Goal: Find specific page/section: Find specific page/section

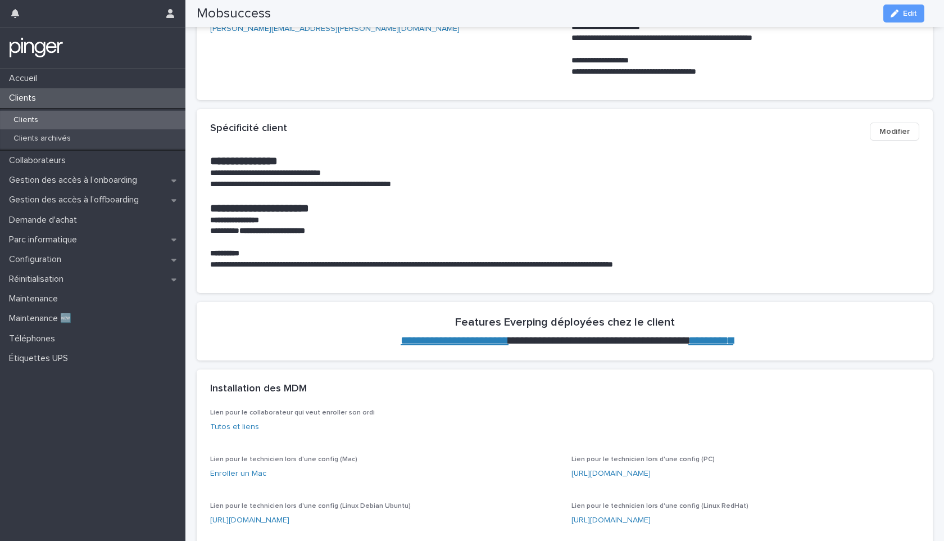
scroll to position [225, 0]
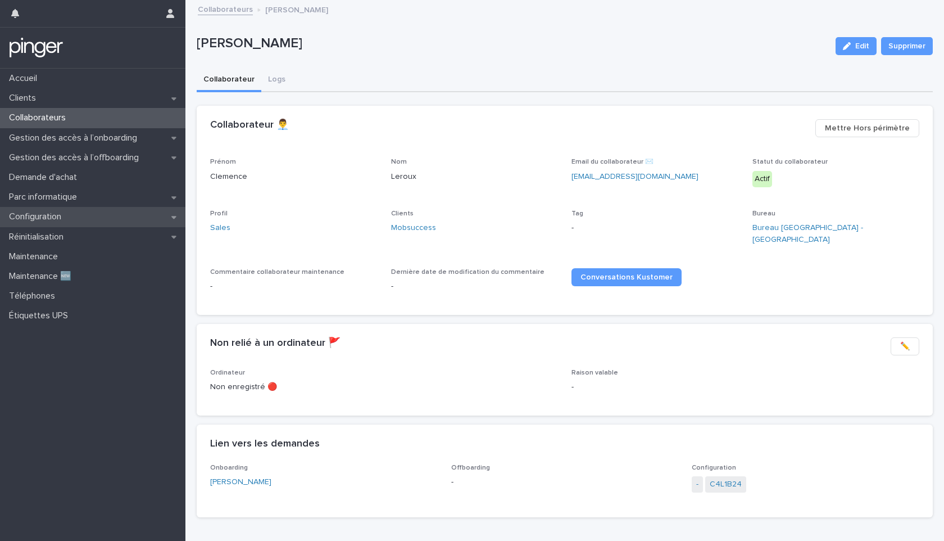
click at [62, 220] on p "Configuration" at bounding box center [37, 216] width 66 height 11
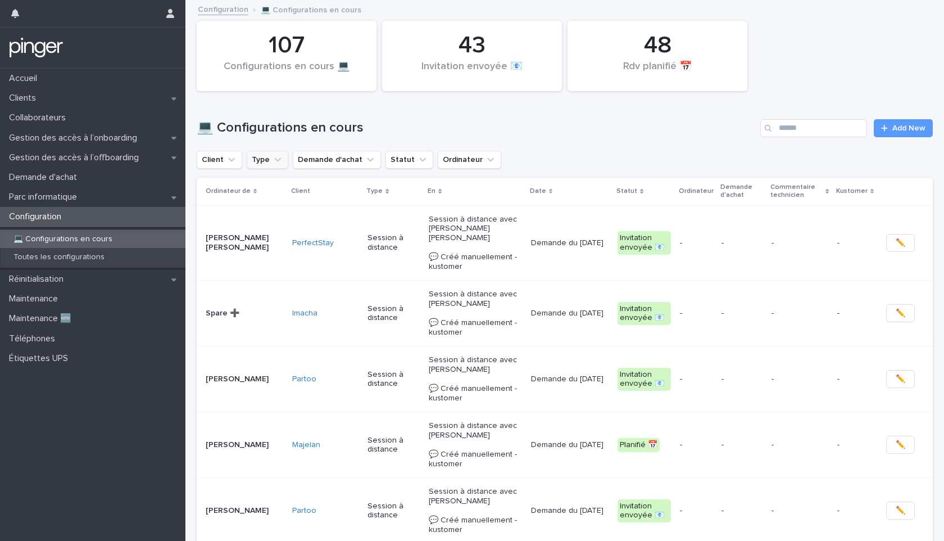
click at [264, 158] on button "Type" at bounding box center [268, 160] width 42 height 18
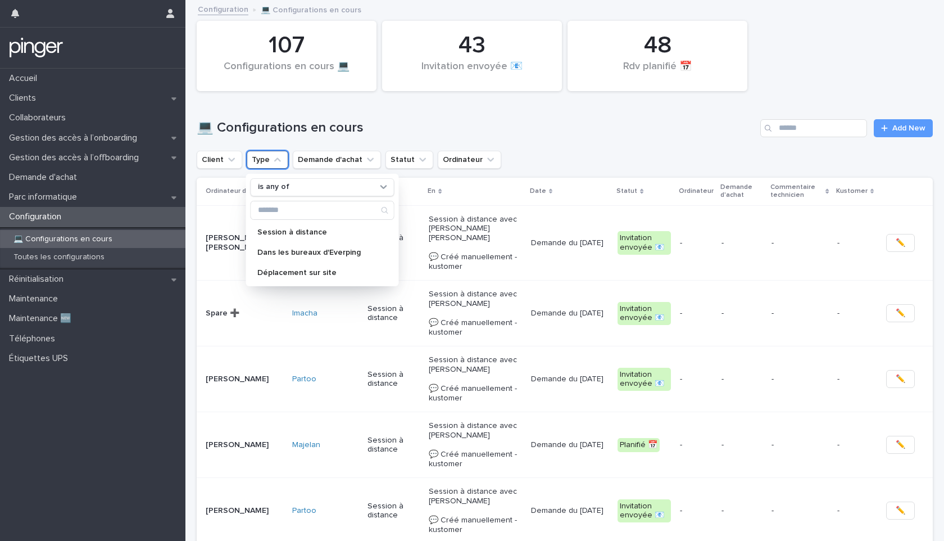
click at [264, 158] on button "Type" at bounding box center [268, 160] width 42 height 18
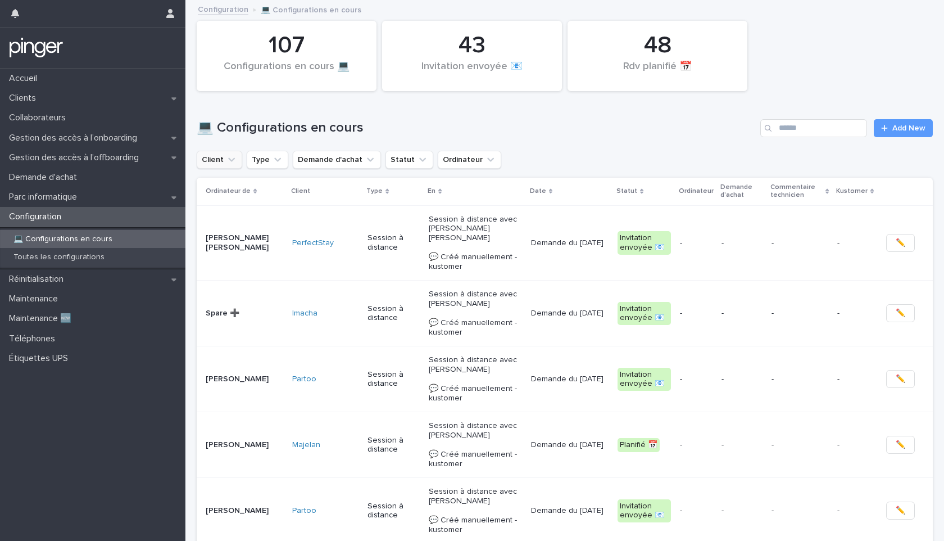
click at [229, 161] on icon "Client" at bounding box center [231, 159] width 11 height 11
type input "***"
click at [233, 237] on div "Mobsuccess" at bounding box center [273, 232] width 144 height 18
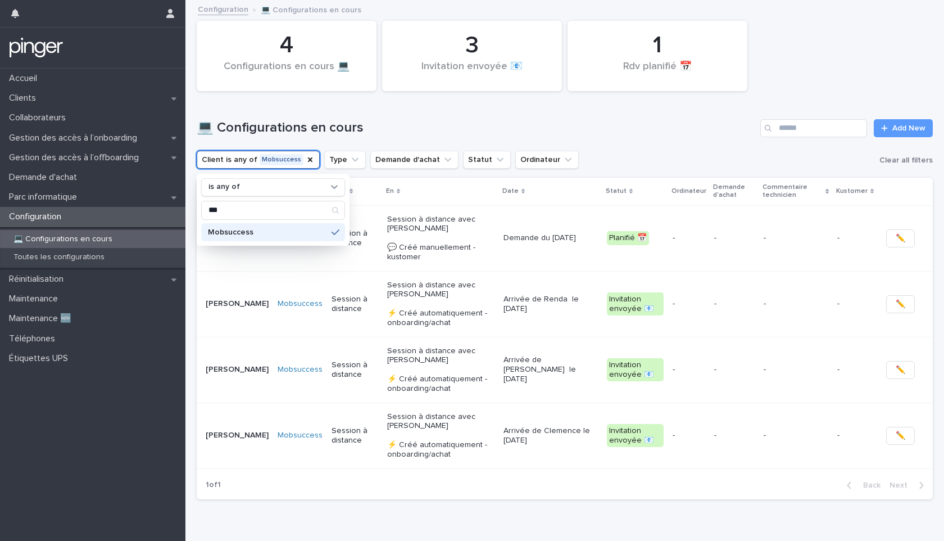
click at [332, 496] on div "4 Configurations en cours 💻 1 Rdv planifié 📅 3 Invitation envoyée 📧 💻 Configura…" at bounding box center [565, 254] width 736 height 507
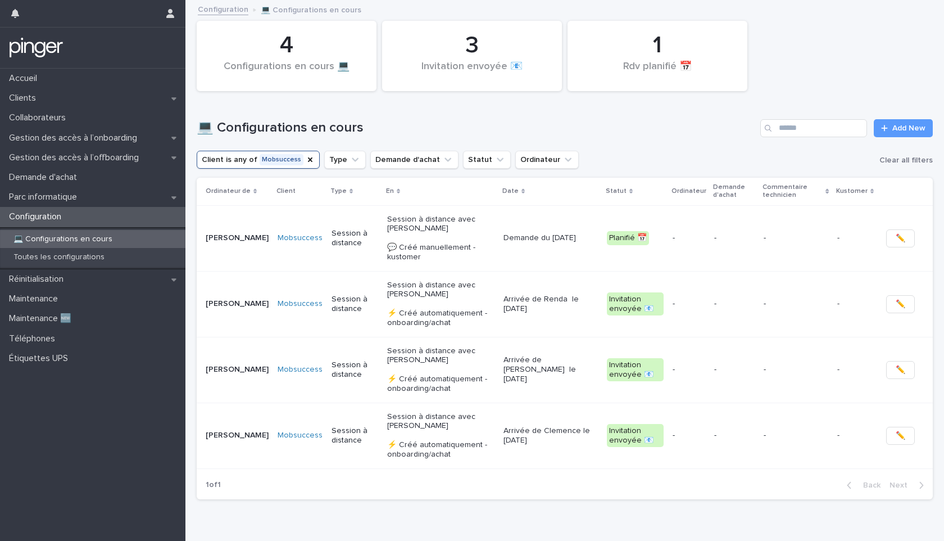
click at [372, 210] on td "Session à distance" at bounding box center [355, 238] width 56 height 66
